Goal: Task Accomplishment & Management: Manage account settings

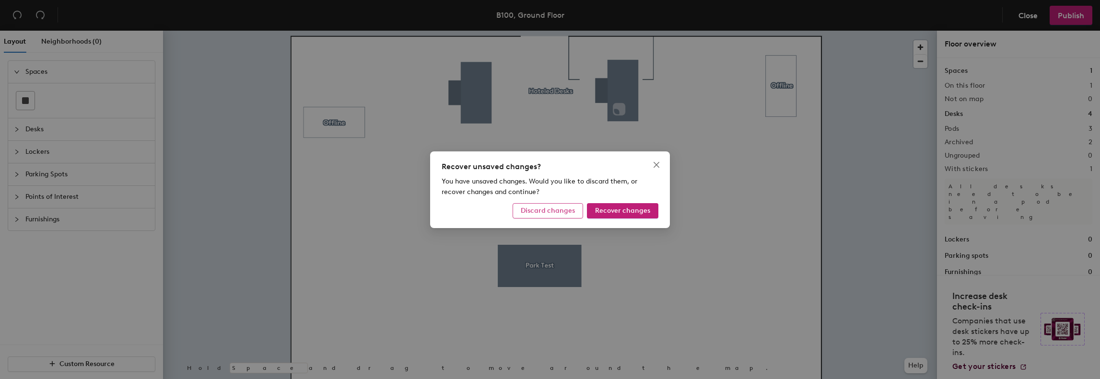
click at [546, 210] on span "Discard changes" at bounding box center [548, 211] width 54 height 8
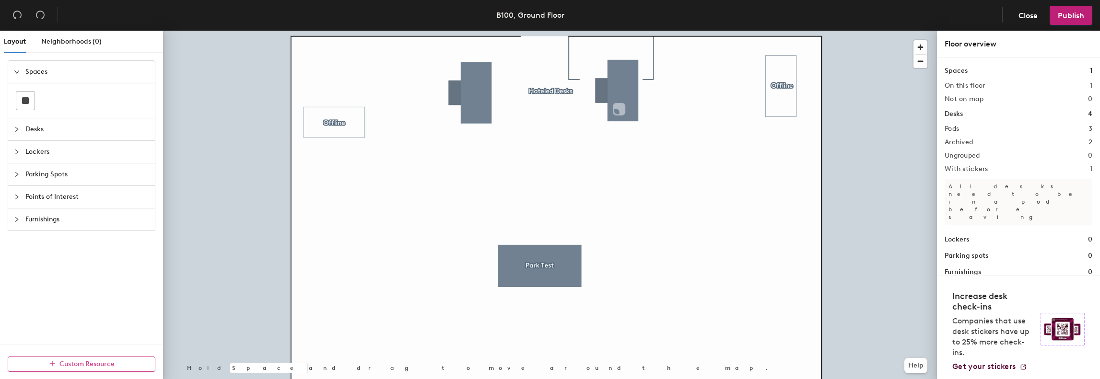
click at [54, 365] on icon "button" at bounding box center [52, 364] width 7 height 7
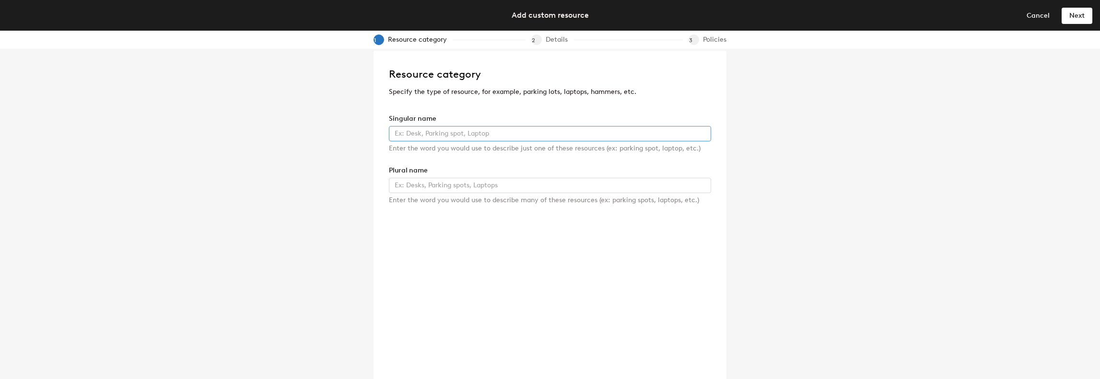
scroll to position [8, 0]
click at [507, 133] on input "text" at bounding box center [550, 131] width 322 height 15
type input "Motorbike Spot"
click at [465, 182] on input "text" at bounding box center [550, 183] width 322 height 15
type input "Motorbike Spots"
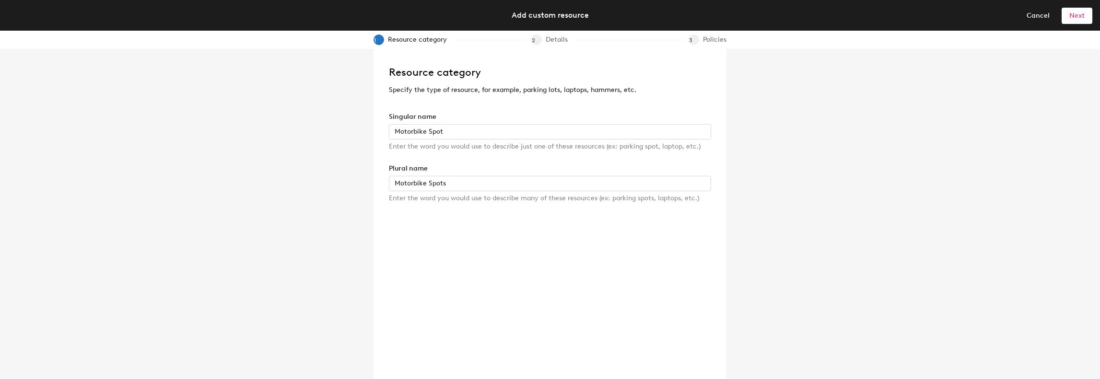
click at [1076, 14] on span "Next" at bounding box center [1076, 16] width 15 height 8
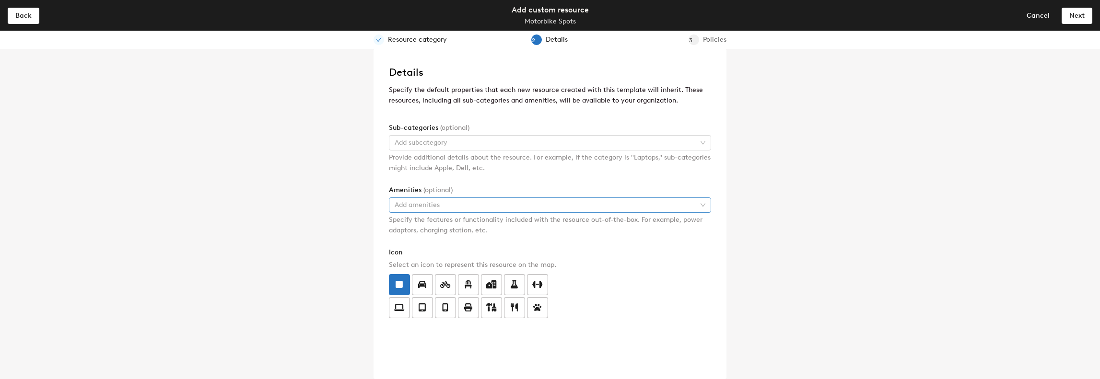
click at [471, 203] on div at bounding box center [545, 205] width 308 height 13
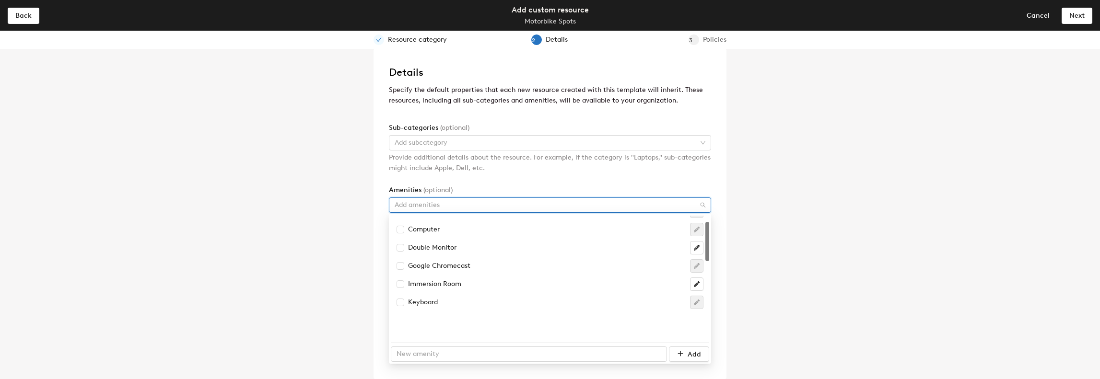
scroll to position [20, 0]
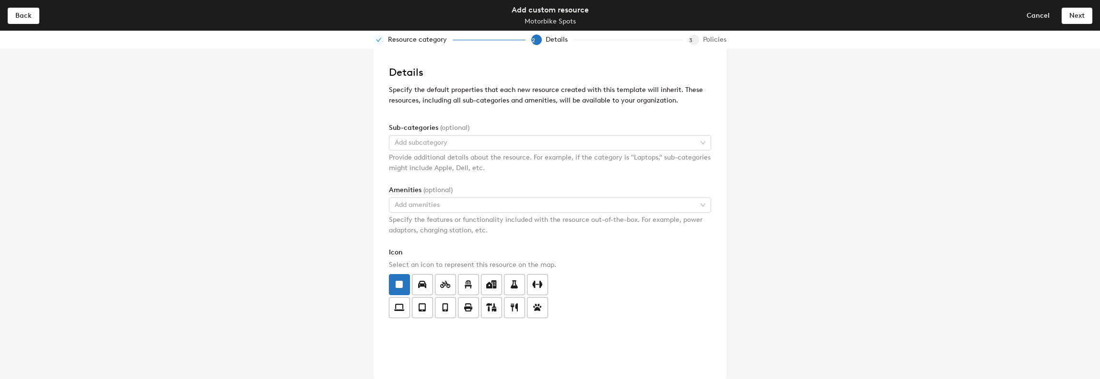
click at [497, 178] on form "Sub-categories (optional) Add subcategory Provide additional details about the …" at bounding box center [550, 221] width 322 height 196
click at [446, 282] on icon at bounding box center [445, 284] width 11 height 7
click at [435, 279] on input "radio" at bounding box center [435, 279] width 0 height 0
click at [456, 148] on div at bounding box center [545, 142] width 308 height 13
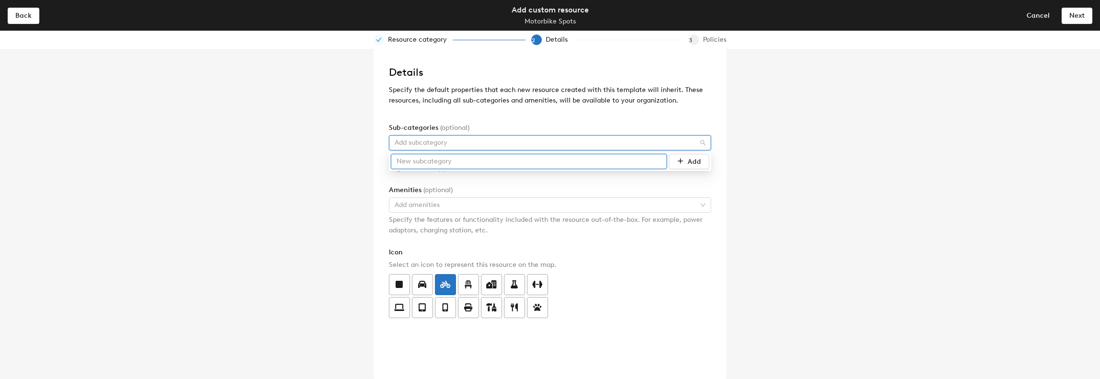
click at [460, 162] on input "text" at bounding box center [529, 161] width 276 height 15
click at [632, 182] on form "Sub-categories (optional) Add subcategory Provide additional details about the …" at bounding box center [550, 221] width 322 height 196
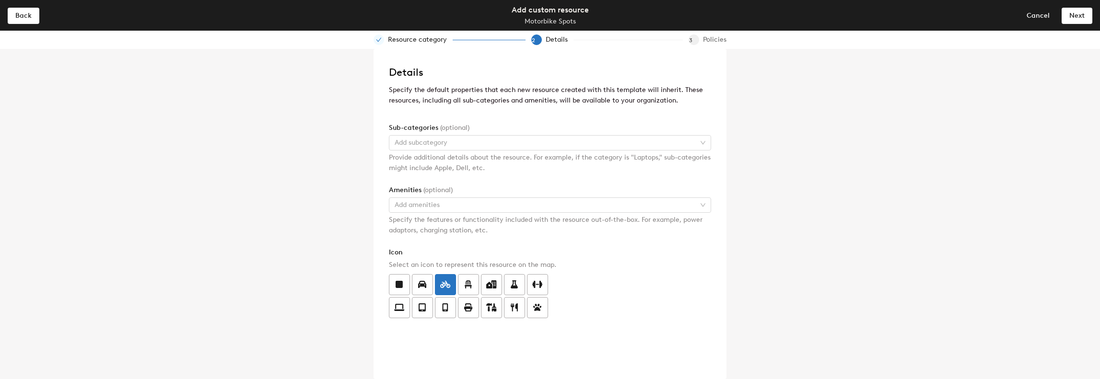
click at [381, 39] on icon "check" at bounding box center [379, 40] width 6 height 6
drag, startPoint x: 33, startPoint y: 4, endPoint x: 32, endPoint y: 12, distance: 7.3
click at [33, 4] on header "Back Add custom resource Motorbike Spots Cancel Next" at bounding box center [550, 15] width 1100 height 31
click at [32, 12] on button "Back" at bounding box center [24, 15] width 32 height 15
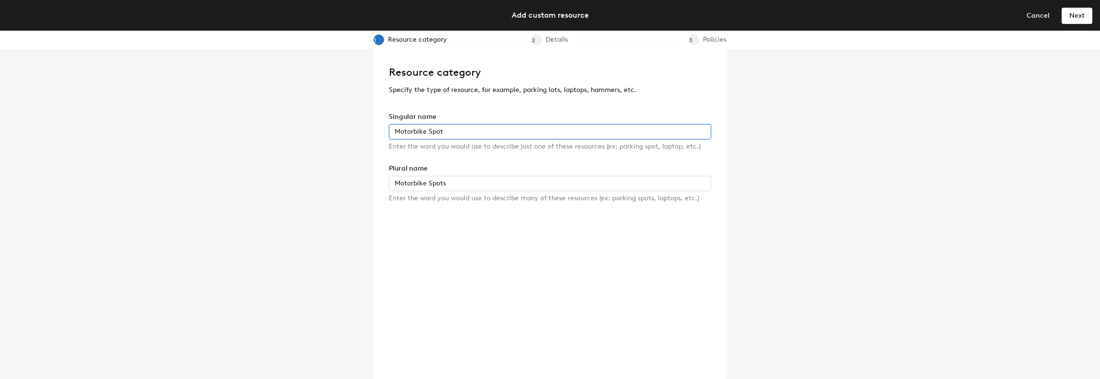
drag, startPoint x: 449, startPoint y: 130, endPoint x: 286, endPoint y: 129, distance: 163.1
click at [286, 129] on div "Resource category Specify the type of resource, for example, parking lots, lapt…" at bounding box center [550, 214] width 1100 height 330
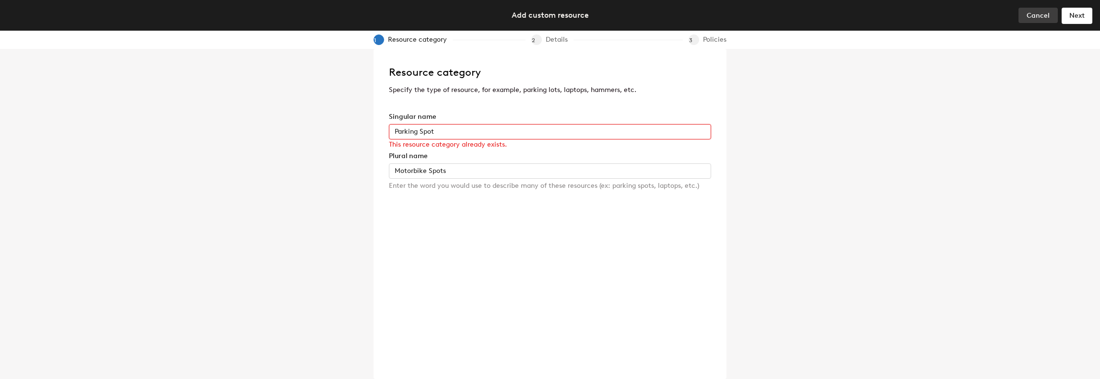
type input "Parking Spot"
click at [1044, 15] on span "Cancel" at bounding box center [1038, 16] width 23 height 8
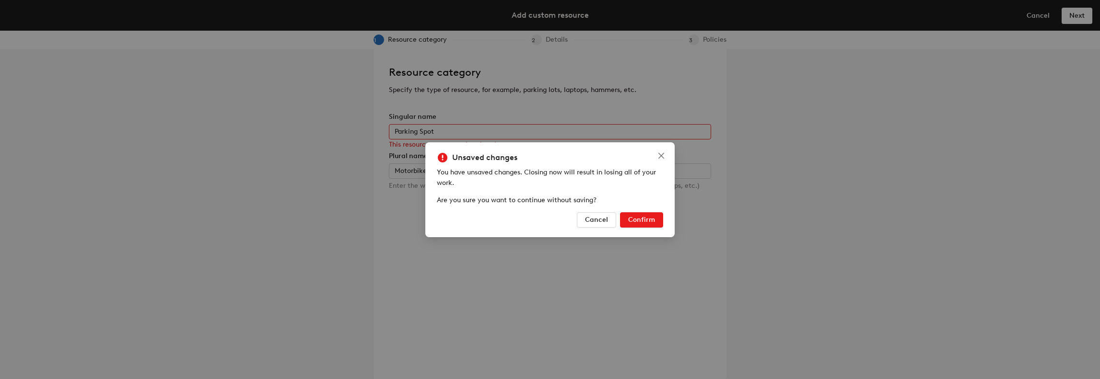
click at [637, 217] on span "Confirm" at bounding box center [641, 220] width 27 height 8
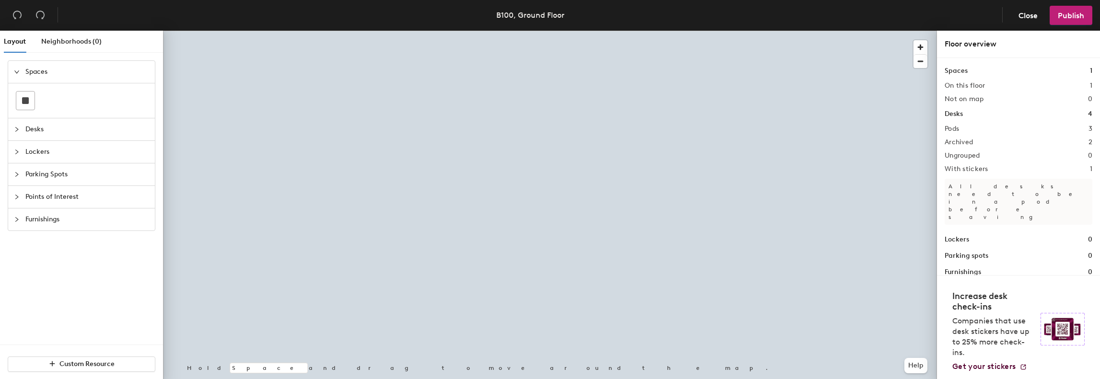
click at [18, 172] on icon "collapsed" at bounding box center [17, 175] width 6 height 6
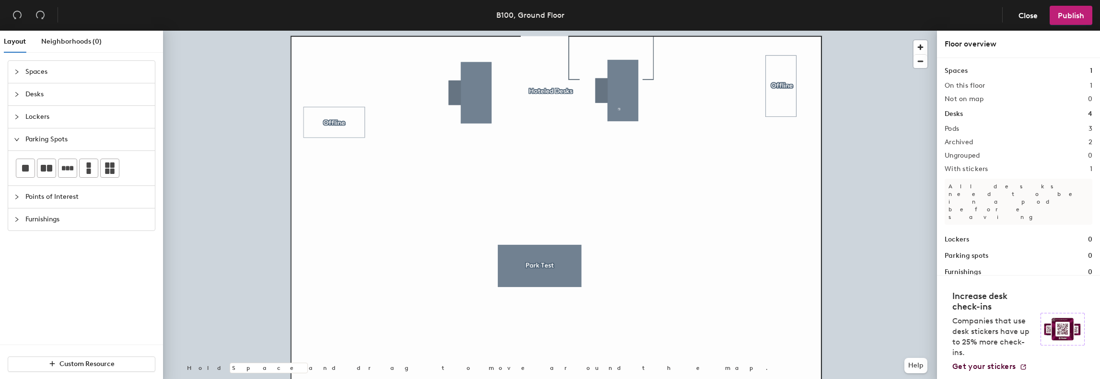
click at [17, 141] on icon "expanded" at bounding box center [17, 140] width 6 height 6
click at [17, 141] on icon "collapsed" at bounding box center [17, 140] width 6 height 6
click at [15, 141] on icon "expanded" at bounding box center [17, 140] width 6 height 6
click at [19, 165] on div at bounding box center [20, 162] width 12 height 11
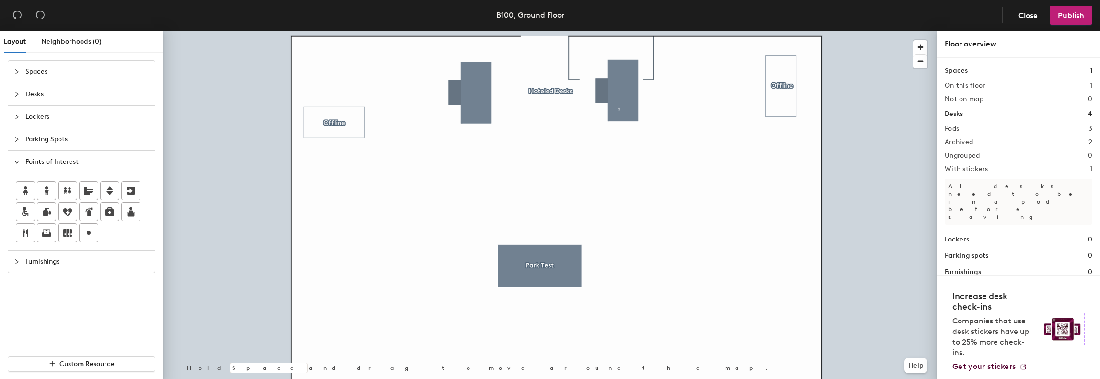
click at [18, 163] on icon "expanded" at bounding box center [17, 162] width 6 height 6
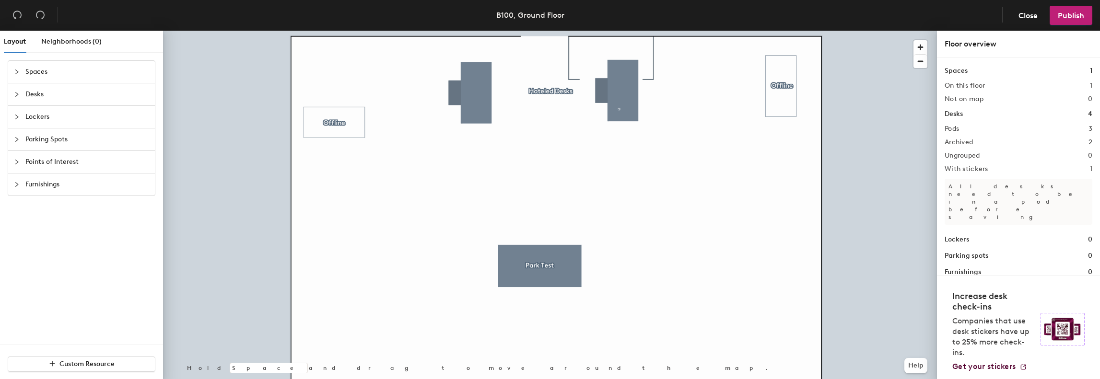
click at [19, 141] on icon "collapsed" at bounding box center [17, 140] width 6 height 6
click at [19, 141] on icon "expanded" at bounding box center [17, 140] width 6 height 6
click at [19, 118] on icon "collapsed" at bounding box center [17, 117] width 6 height 6
click at [19, 118] on icon "expanded" at bounding box center [17, 117] width 6 height 6
click at [17, 95] on icon "collapsed" at bounding box center [17, 95] width 6 height 6
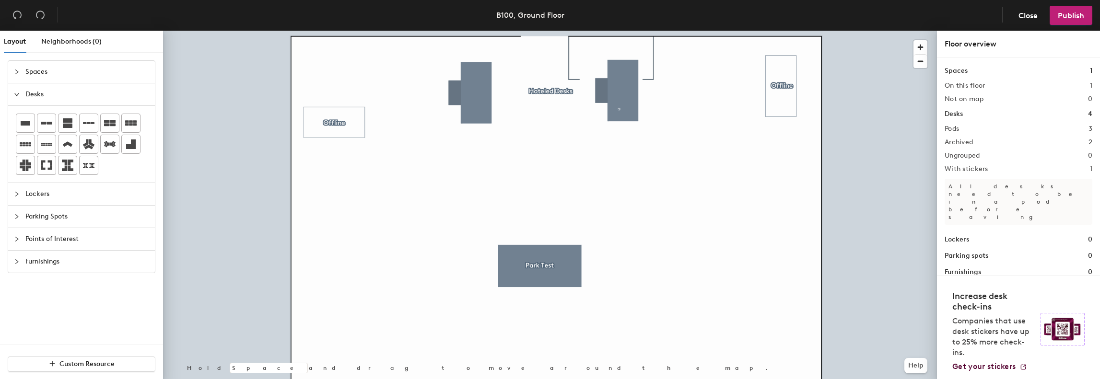
click at [17, 95] on icon "expanded" at bounding box center [16, 94] width 5 height 3
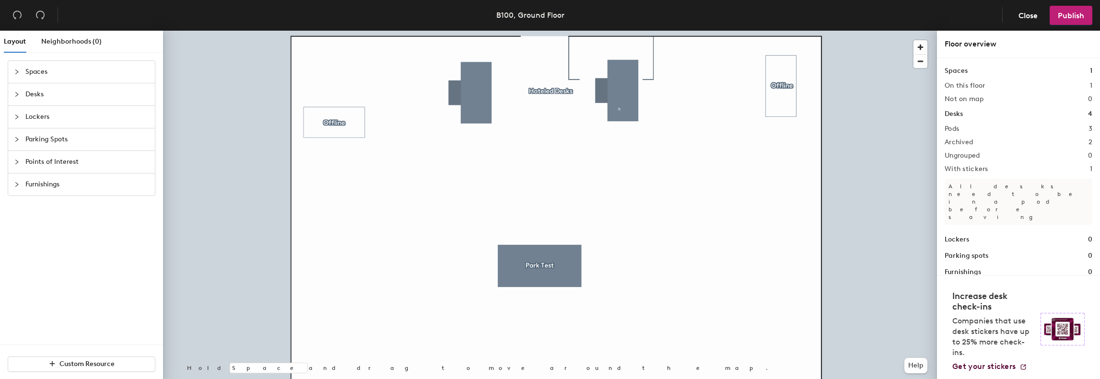
click at [16, 74] on div at bounding box center [20, 72] width 12 height 11
click at [16, 74] on icon "expanded" at bounding box center [17, 72] width 6 height 6
click at [16, 74] on div at bounding box center [20, 72] width 12 height 11
click at [16, 74] on icon "expanded" at bounding box center [17, 72] width 6 height 6
click at [18, 185] on icon "collapsed" at bounding box center [17, 185] width 6 height 6
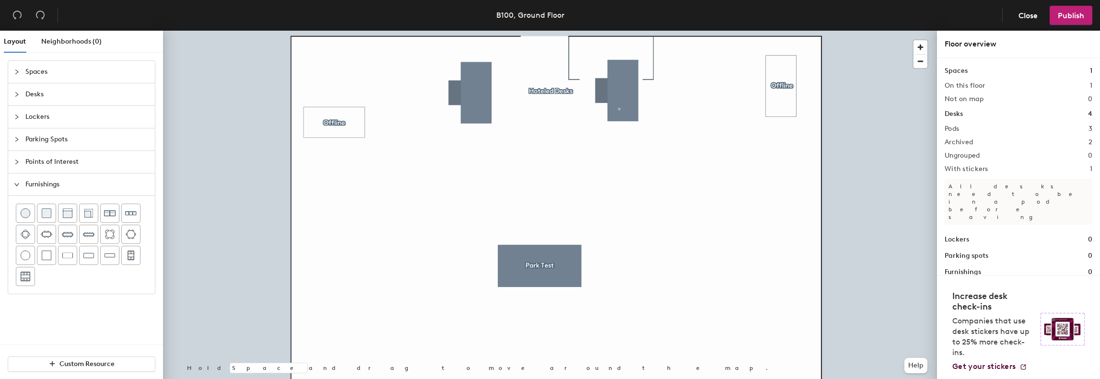
click at [18, 185] on icon "expanded" at bounding box center [17, 185] width 6 height 6
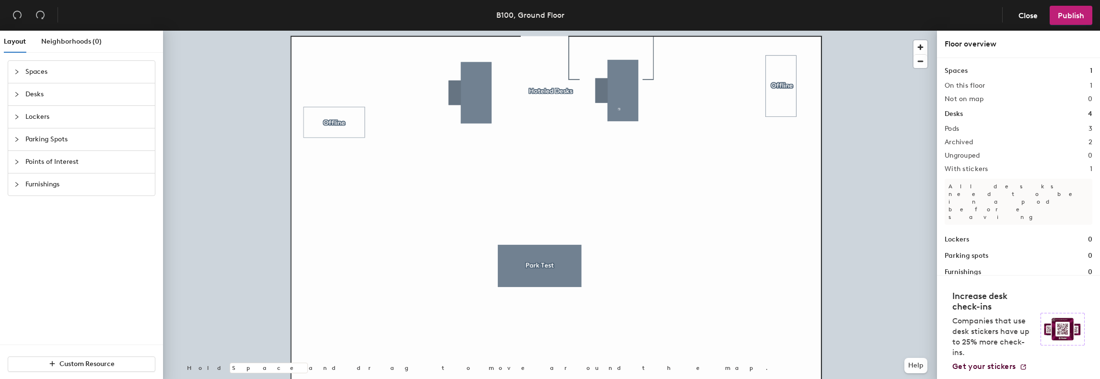
click at [16, 158] on div at bounding box center [20, 162] width 12 height 11
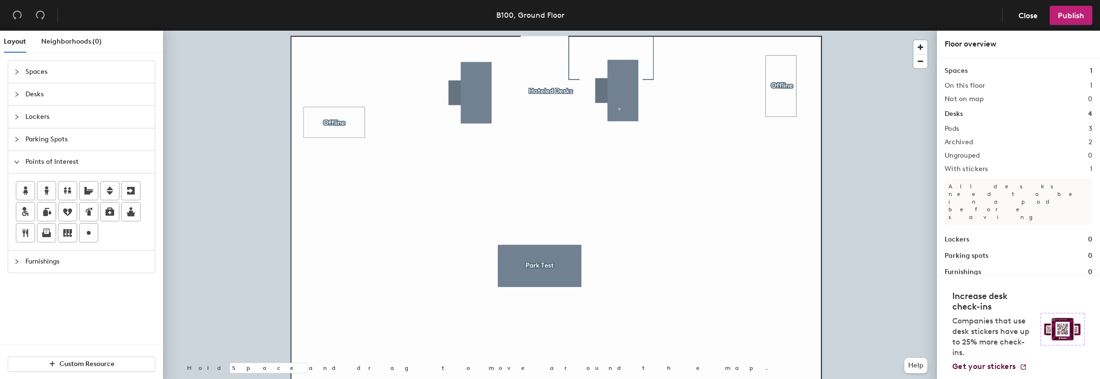
click at [16, 158] on div at bounding box center [20, 162] width 12 height 11
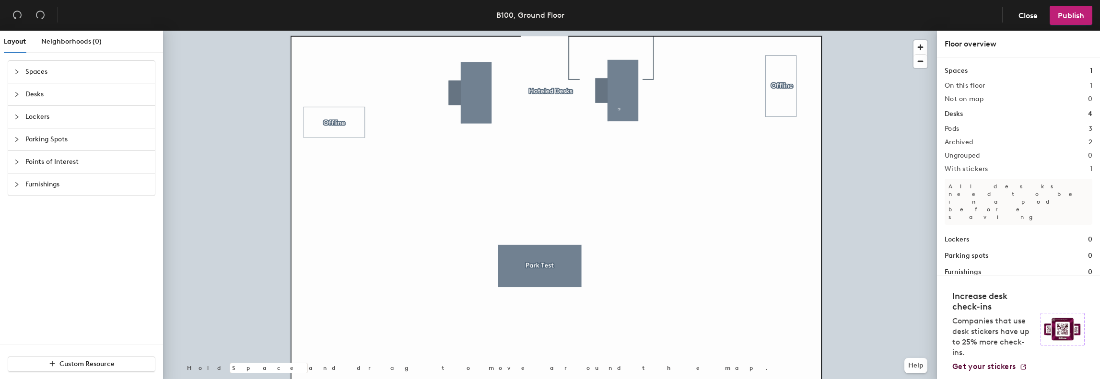
click at [15, 136] on div at bounding box center [20, 139] width 12 height 11
click at [19, 117] on div at bounding box center [20, 117] width 12 height 11
click at [17, 115] on icon "collapsed" at bounding box center [17, 117] width 6 height 6
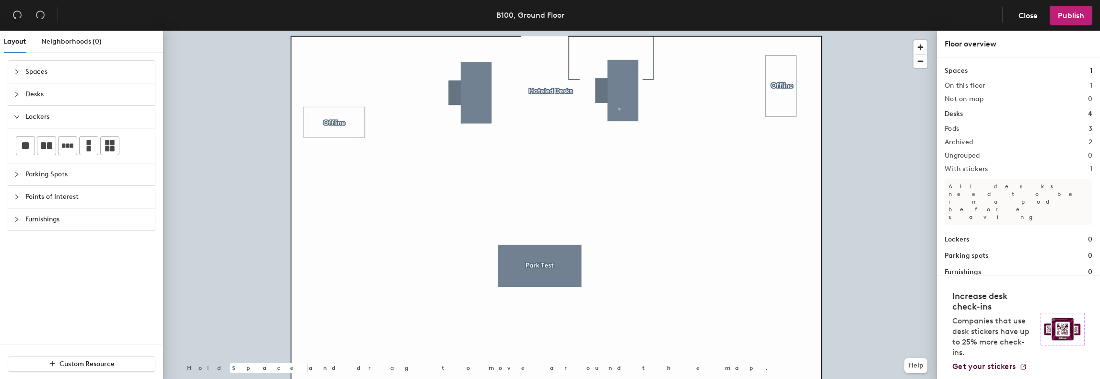
click at [17, 118] on icon "expanded" at bounding box center [17, 117] width 6 height 6
click at [16, 93] on icon "collapsed" at bounding box center [17, 95] width 6 height 6
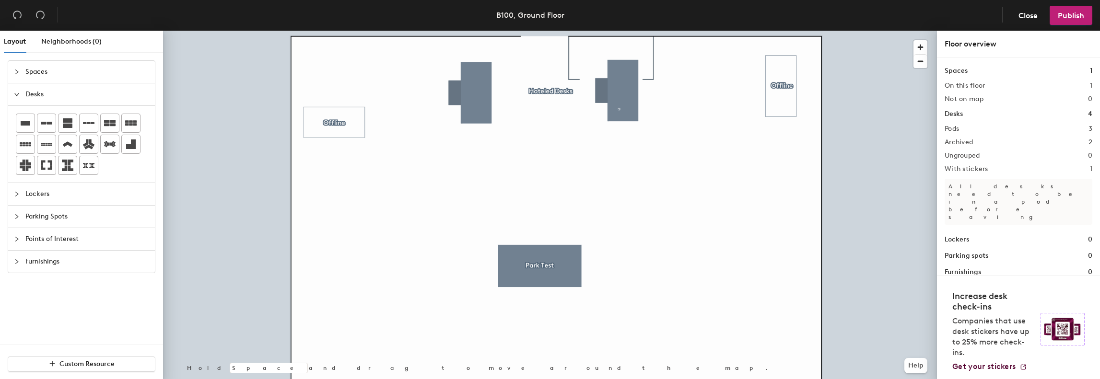
click at [16, 93] on icon "expanded" at bounding box center [17, 95] width 6 height 6
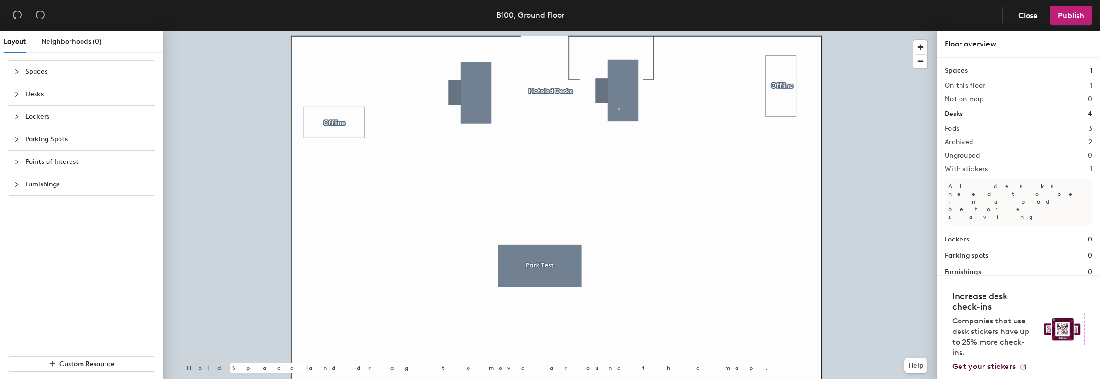
click at [20, 135] on div at bounding box center [20, 139] width 12 height 11
click at [1022, 18] on span "Close" at bounding box center [1028, 15] width 19 height 9
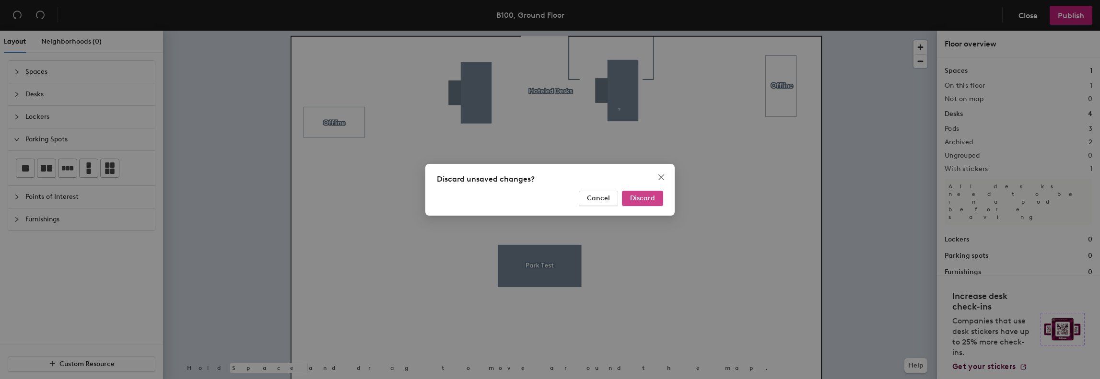
click at [644, 196] on span "Discard" at bounding box center [642, 198] width 25 height 8
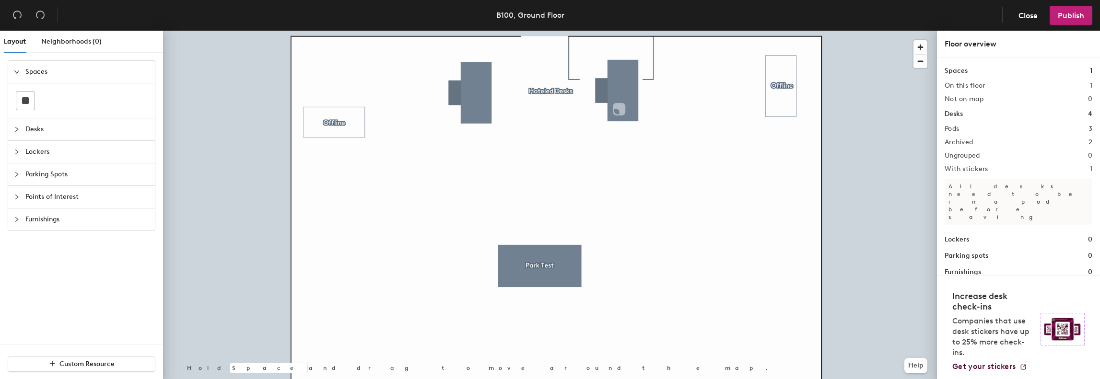
click at [15, 129] on icon "collapsed" at bounding box center [17, 130] width 6 height 6
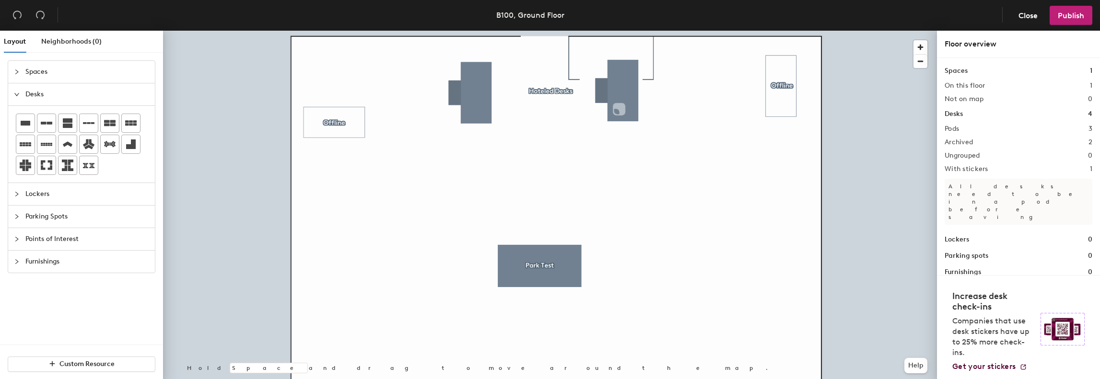
click at [16, 91] on div at bounding box center [20, 94] width 12 height 11
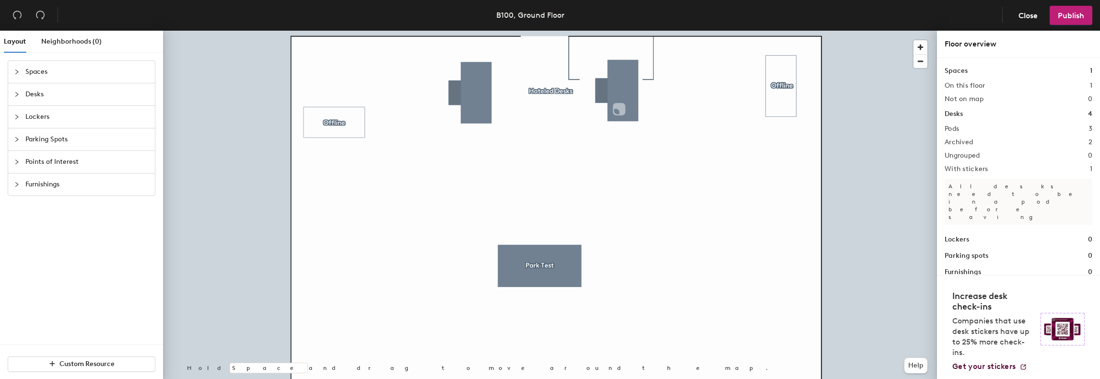
click at [20, 137] on div at bounding box center [20, 139] width 12 height 11
click at [44, 174] on div at bounding box center [46, 168] width 18 height 18
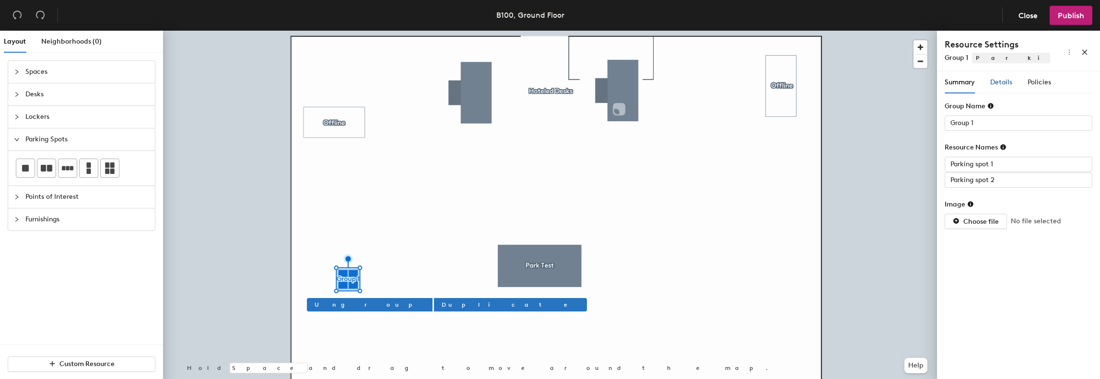
click at [1004, 84] on span "Details" at bounding box center [1001, 82] width 22 height 8
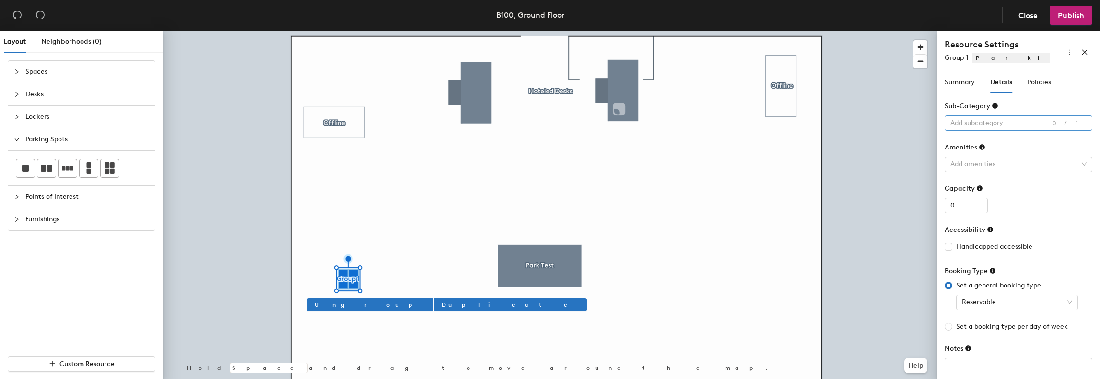
click at [998, 121] on div at bounding box center [1014, 123] width 134 height 13
click at [1005, 178] on div "Standard" at bounding box center [1014, 179] width 125 height 13
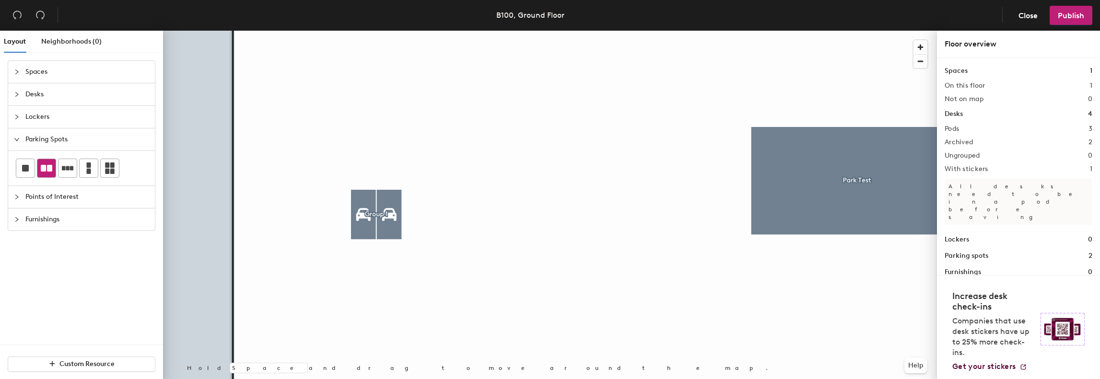
click at [47, 170] on icon at bounding box center [47, 168] width 12 height 7
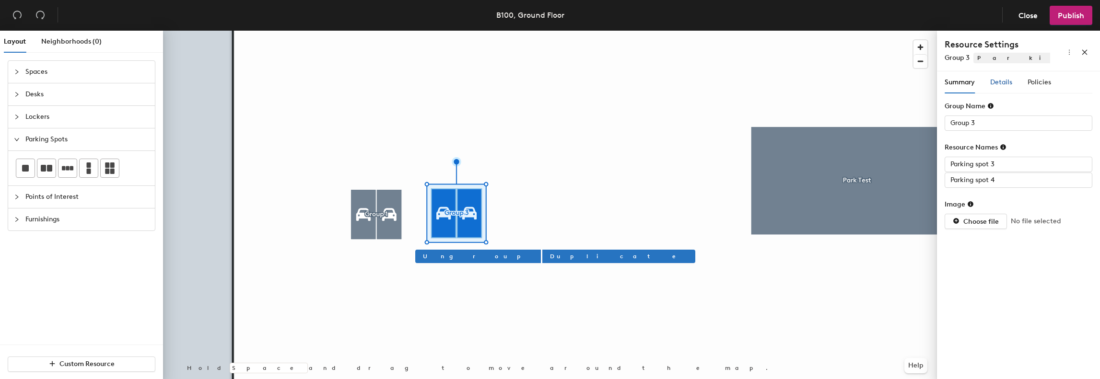
click at [995, 84] on span "Details" at bounding box center [1001, 82] width 22 height 8
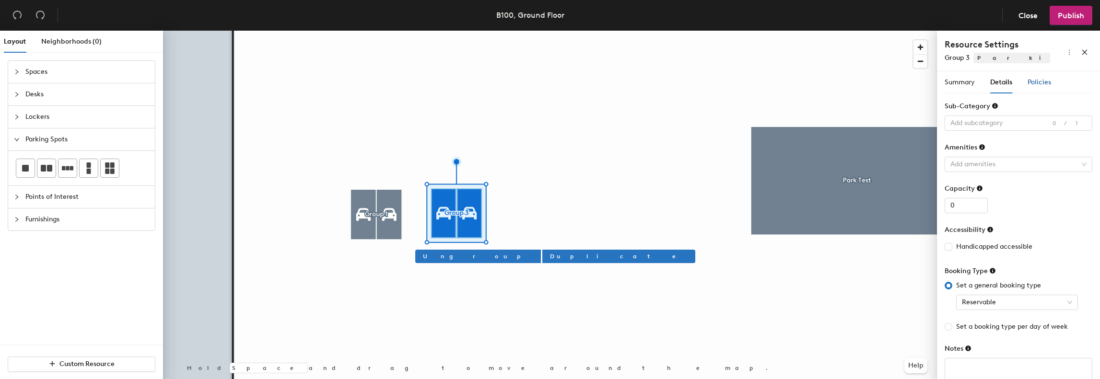
click at [1040, 87] on div "Policies" at bounding box center [1039, 82] width 23 height 11
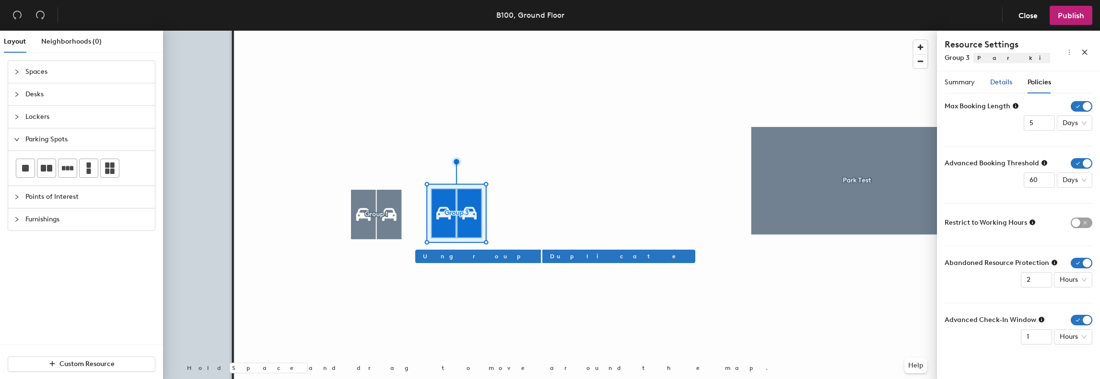
click at [999, 84] on span "Details" at bounding box center [1001, 82] width 22 height 8
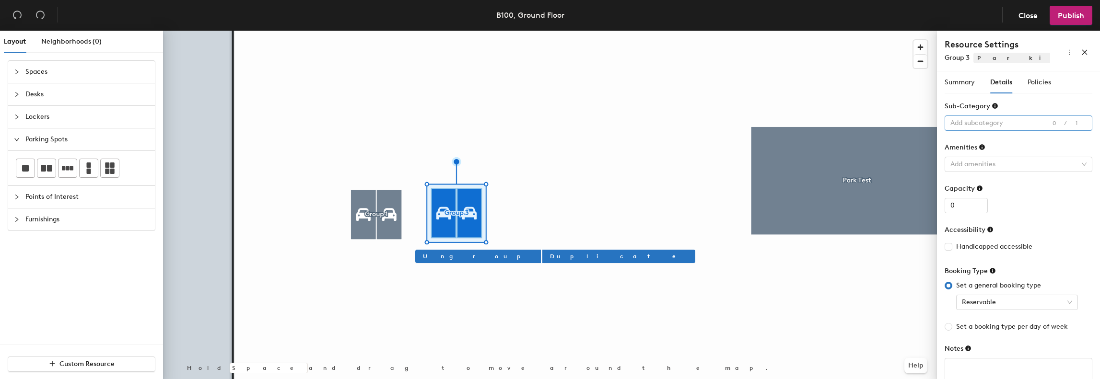
click at [978, 122] on div at bounding box center [1014, 123] width 134 height 13
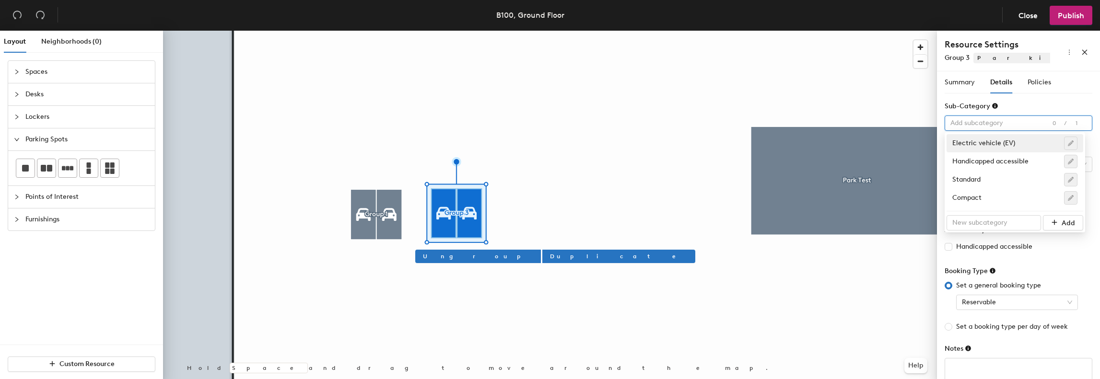
click at [968, 146] on div "Electric vehicle (EV)" at bounding box center [1014, 143] width 125 height 13
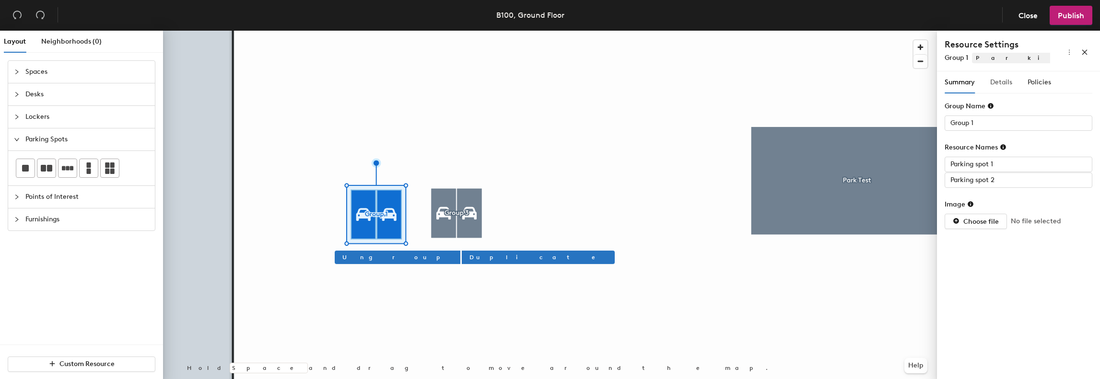
click at [997, 89] on div "Details" at bounding box center [1001, 82] width 22 height 22
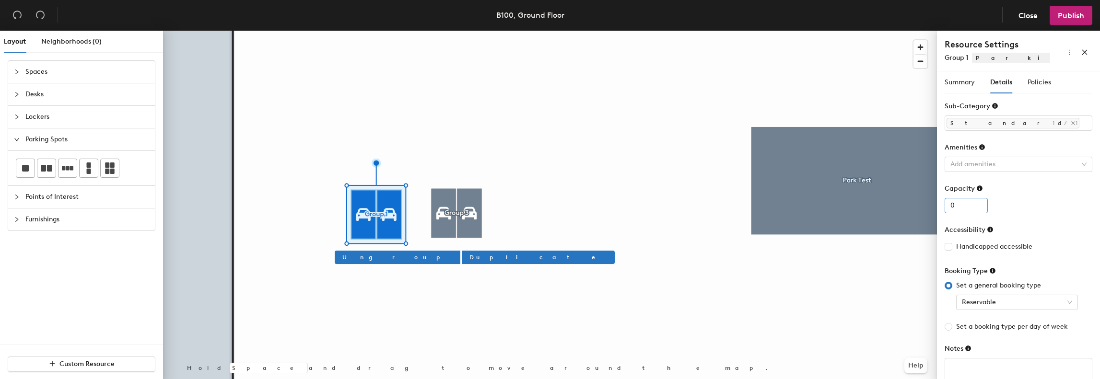
scroll to position [19, 0]
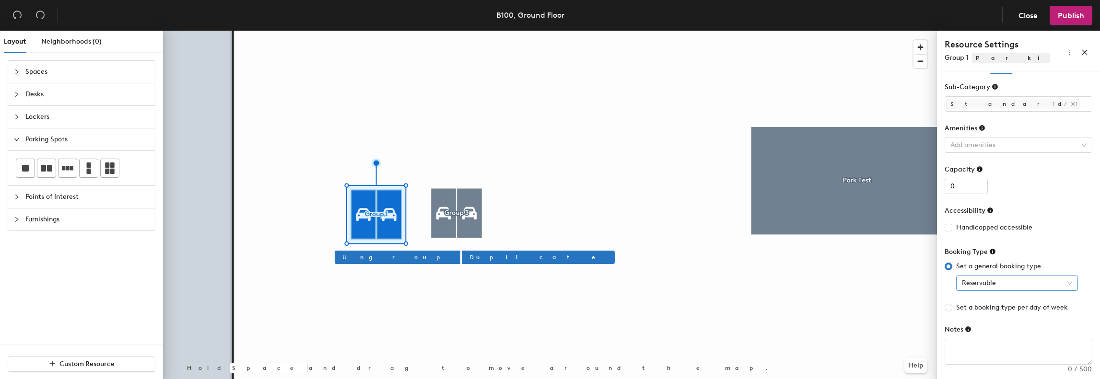
click at [985, 281] on span "Reservable" at bounding box center [1017, 283] width 110 height 14
click at [949, 306] on input "Set a booking type per day of week" at bounding box center [949, 308] width 8 height 8
radio input "true"
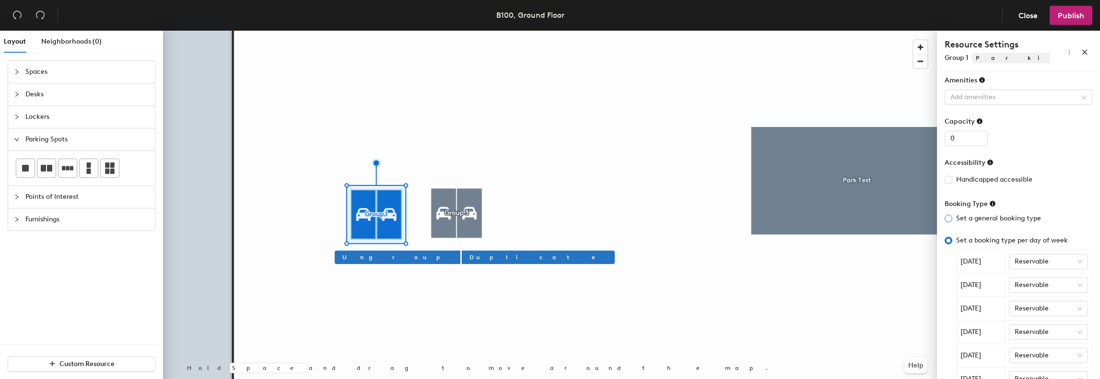
click at [953, 221] on span "Set a general booking type" at bounding box center [998, 218] width 93 height 11
click at [952, 221] on input "Set a general booking type" at bounding box center [949, 219] width 8 height 8
radio input "true"
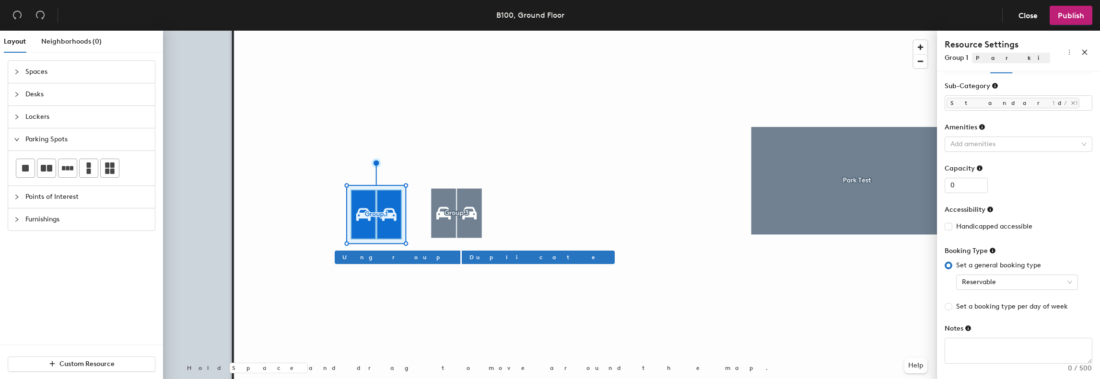
scroll to position [19, 0]
type input "Group 3"
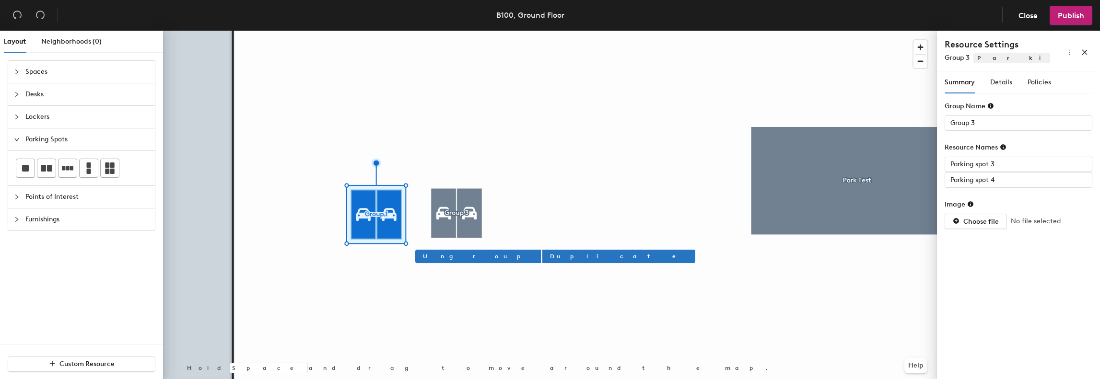
scroll to position [0, 0]
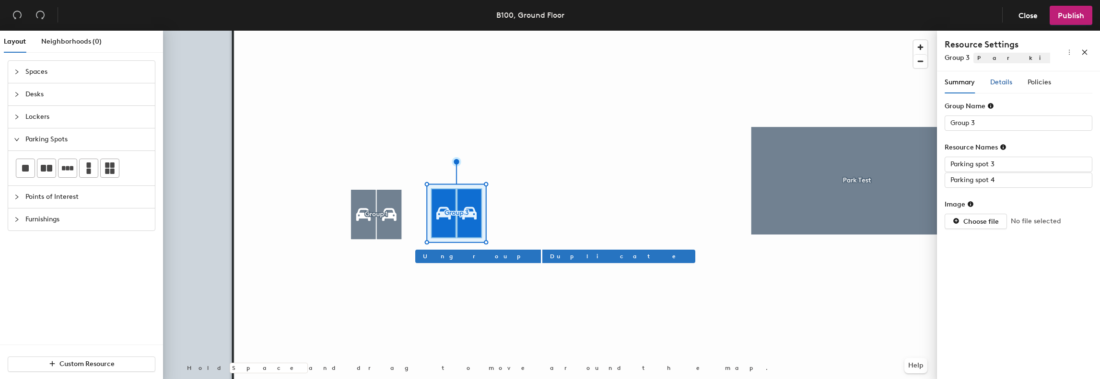
click at [1005, 80] on span "Details" at bounding box center [1001, 82] width 22 height 8
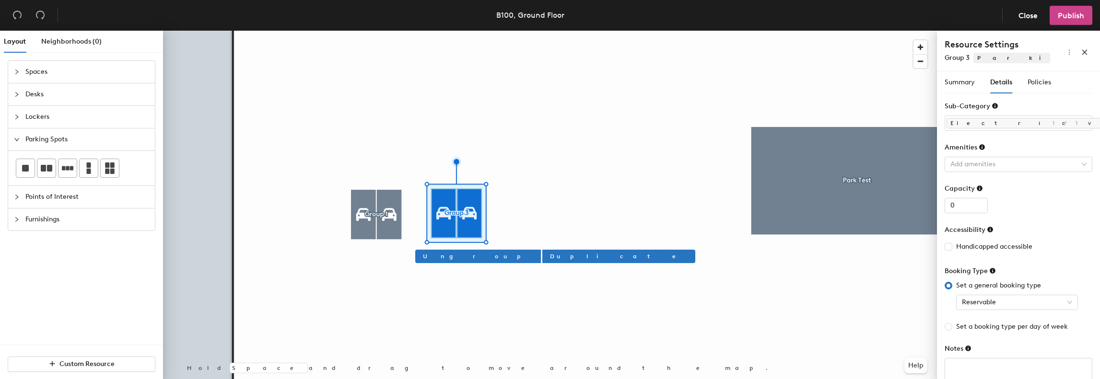
click at [1071, 16] on span "Publish" at bounding box center [1071, 15] width 26 height 9
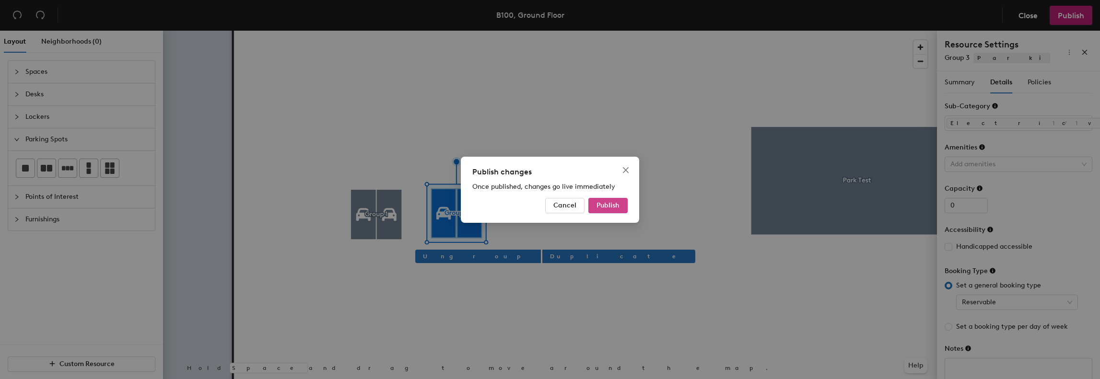
click at [600, 202] on span "Publish" at bounding box center [608, 205] width 23 height 8
